Goal: Transaction & Acquisition: Download file/media

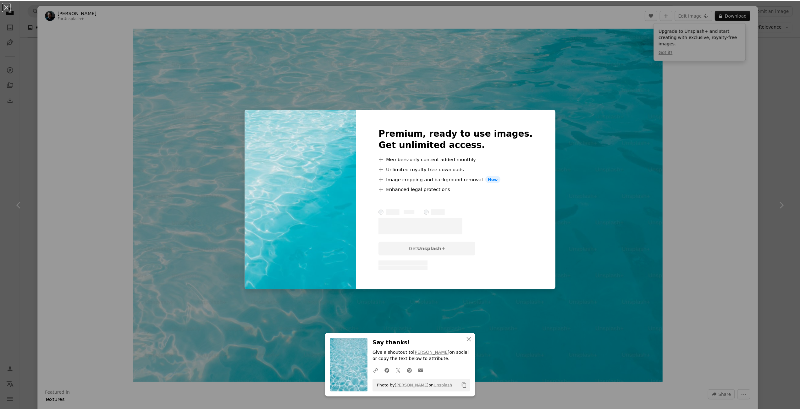
scroll to position [31, 0]
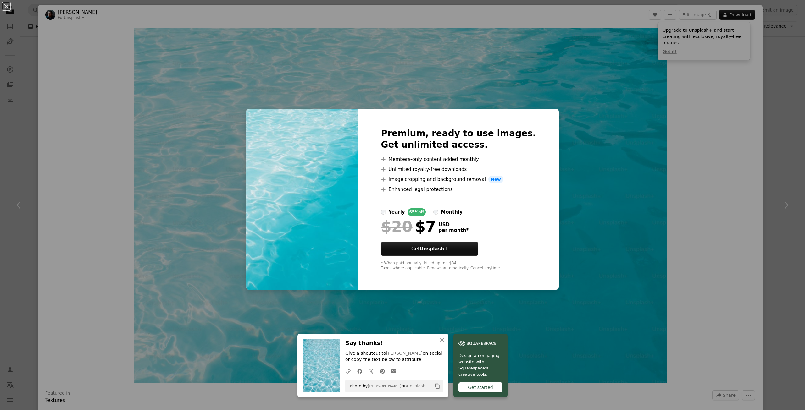
click at [89, 44] on div "An X shape An X shape Close Say thanks! Give a shoutout to [PERSON_NAME] on soc…" at bounding box center [402, 205] width 805 height 410
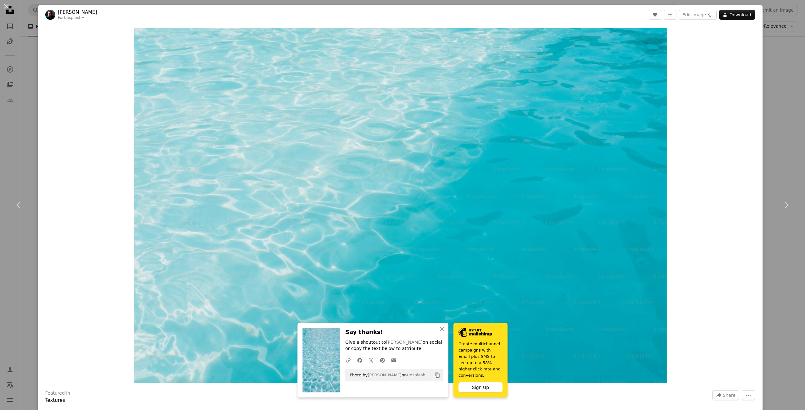
click at [6, 4] on button "An X shape" at bounding box center [7, 7] width 8 height 8
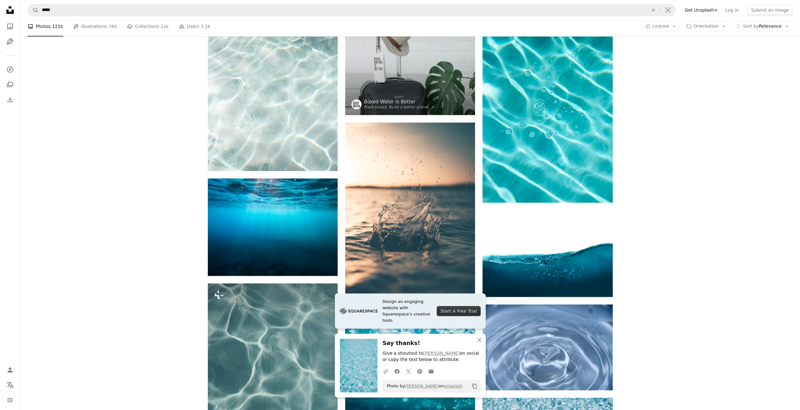
scroll to position [471, 0]
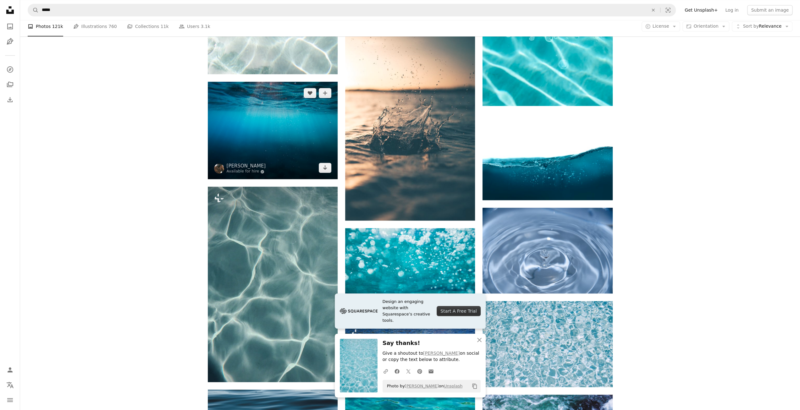
click at [259, 130] on img at bounding box center [273, 130] width 130 height 97
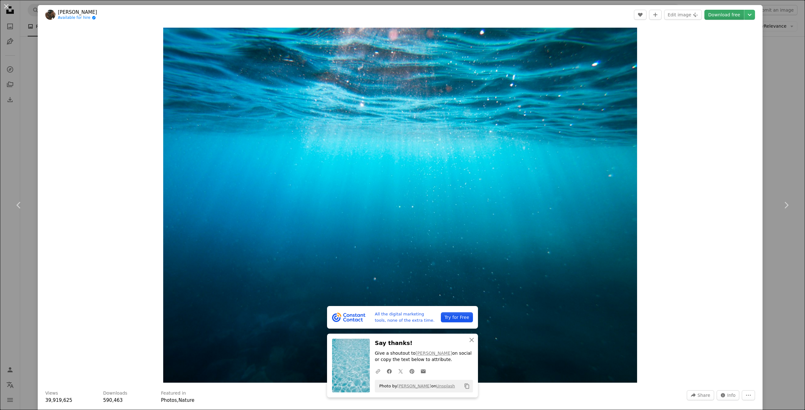
click at [711, 15] on link "Download free" at bounding box center [724, 15] width 40 height 10
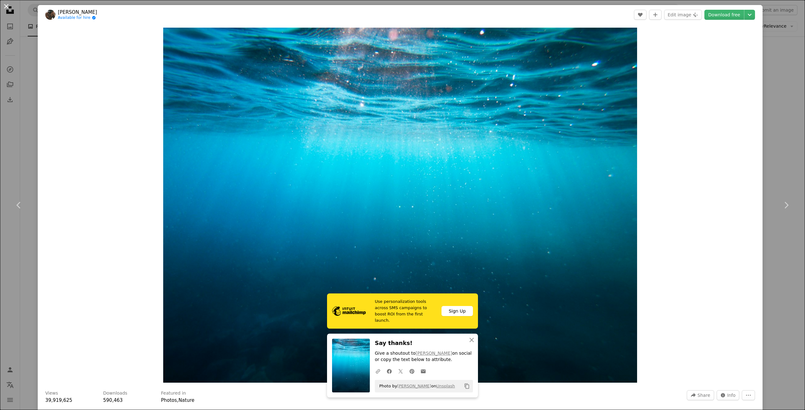
click at [6, 3] on button "An X shape" at bounding box center [7, 7] width 8 height 8
